Goal: Transaction & Acquisition: Download file/media

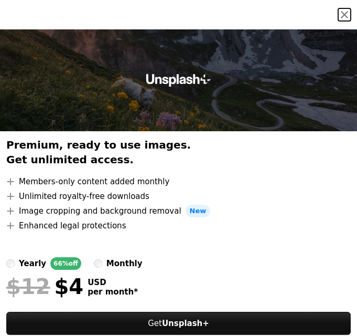
click at [338, 15] on button "An X shape" at bounding box center [344, 14] width 13 height 13
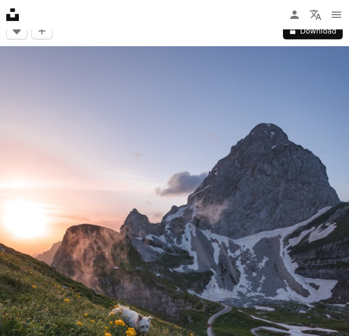
scroll to position [52, 0]
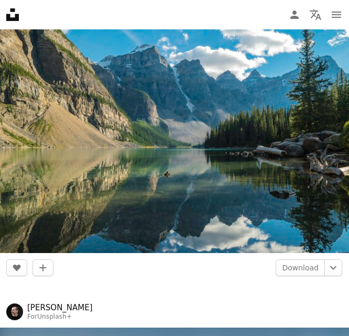
scroll to position [8598, 0]
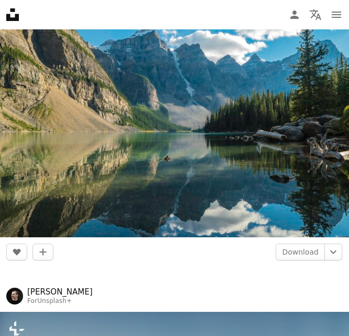
click at [132, 215] on img at bounding box center [174, 120] width 349 height 233
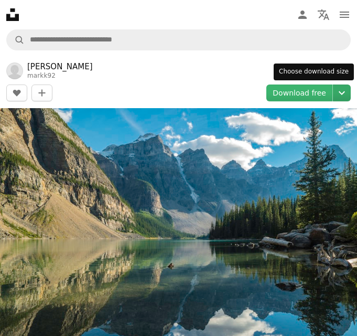
click at [336, 90] on icon "Chevron down" at bounding box center [341, 93] width 17 height 13
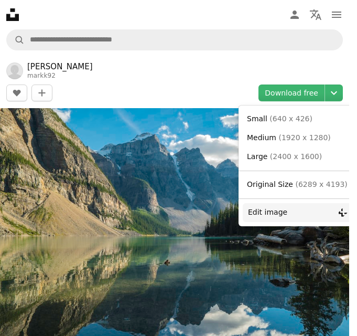
click at [317, 209] on button "Edit image Plus sign for Unsplash+" at bounding box center [297, 212] width 109 height 19
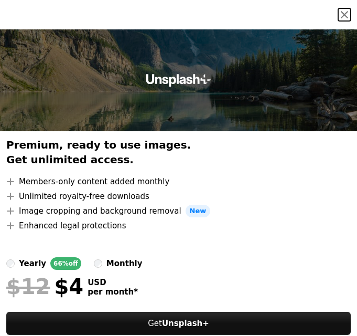
click at [338, 15] on button "An X shape" at bounding box center [344, 14] width 13 height 13
